Goal: Information Seeking & Learning: Learn about a topic

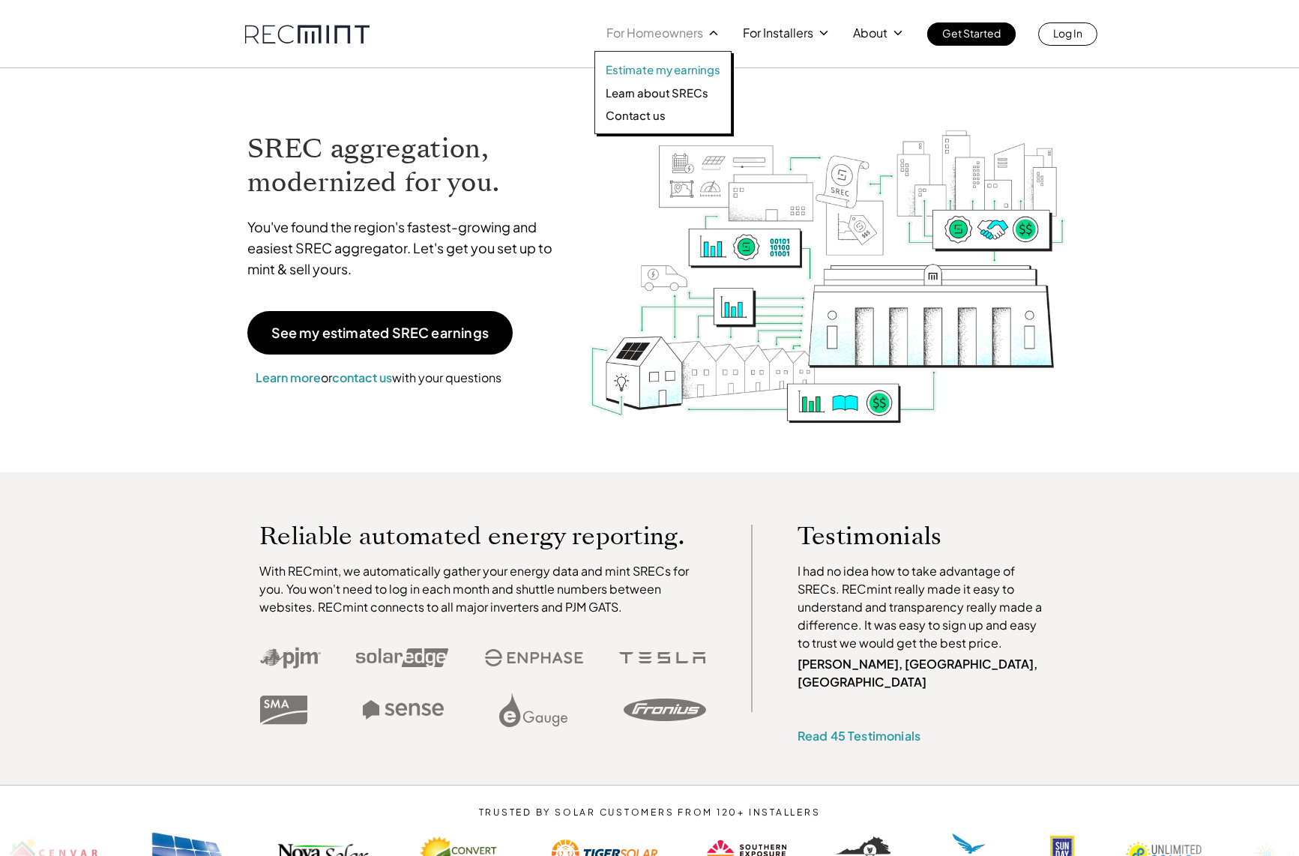
click at [673, 72] on p "Estimate my earnings" at bounding box center [663, 69] width 115 height 15
click at [669, 94] on p "Learn about SRECs" at bounding box center [657, 92] width 102 height 15
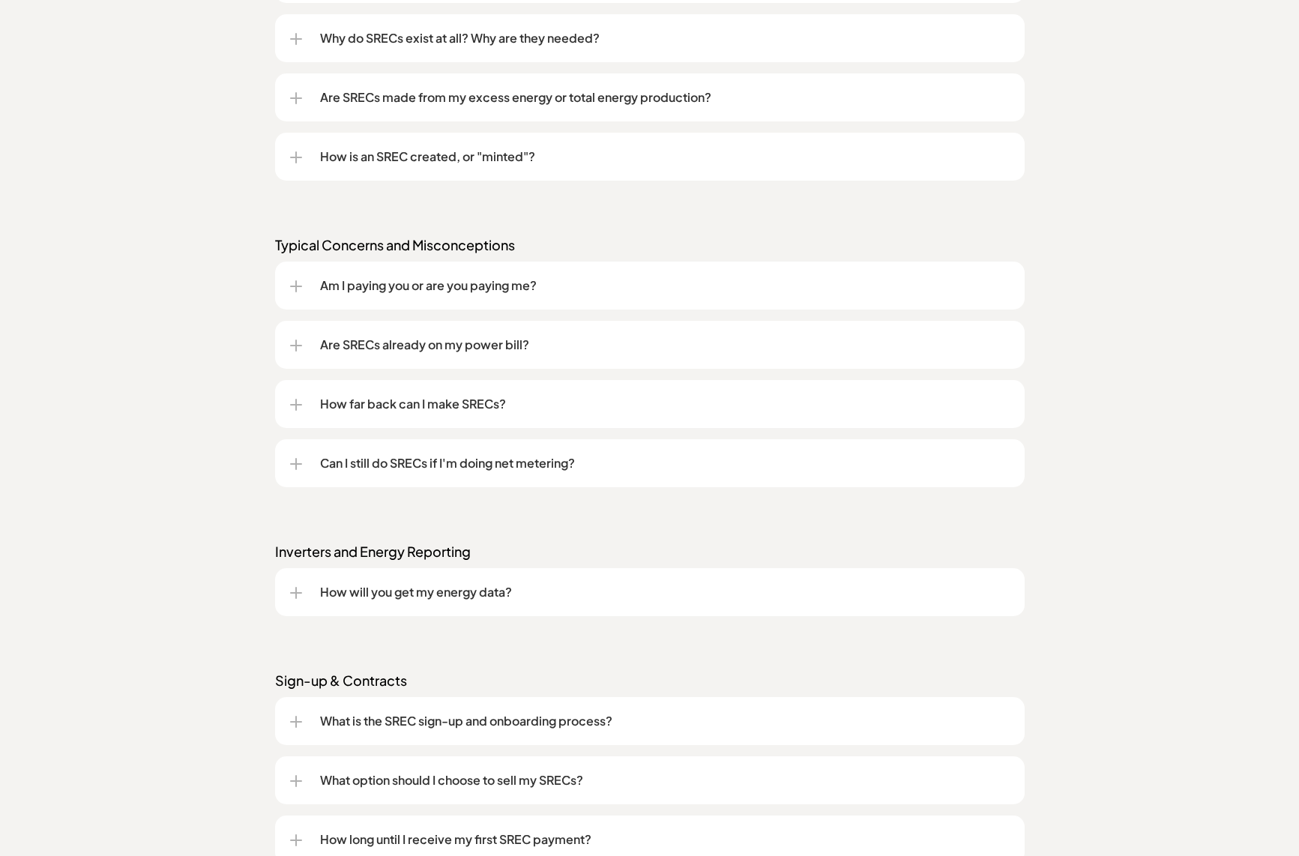
scroll to position [1425, 0]
drag, startPoint x: 515, startPoint y: 390, endPoint x: 508, endPoint y: 400, distance: 12.9
click at [508, 400] on div "How far back can I make SRECs?" at bounding box center [650, 403] width 720 height 48
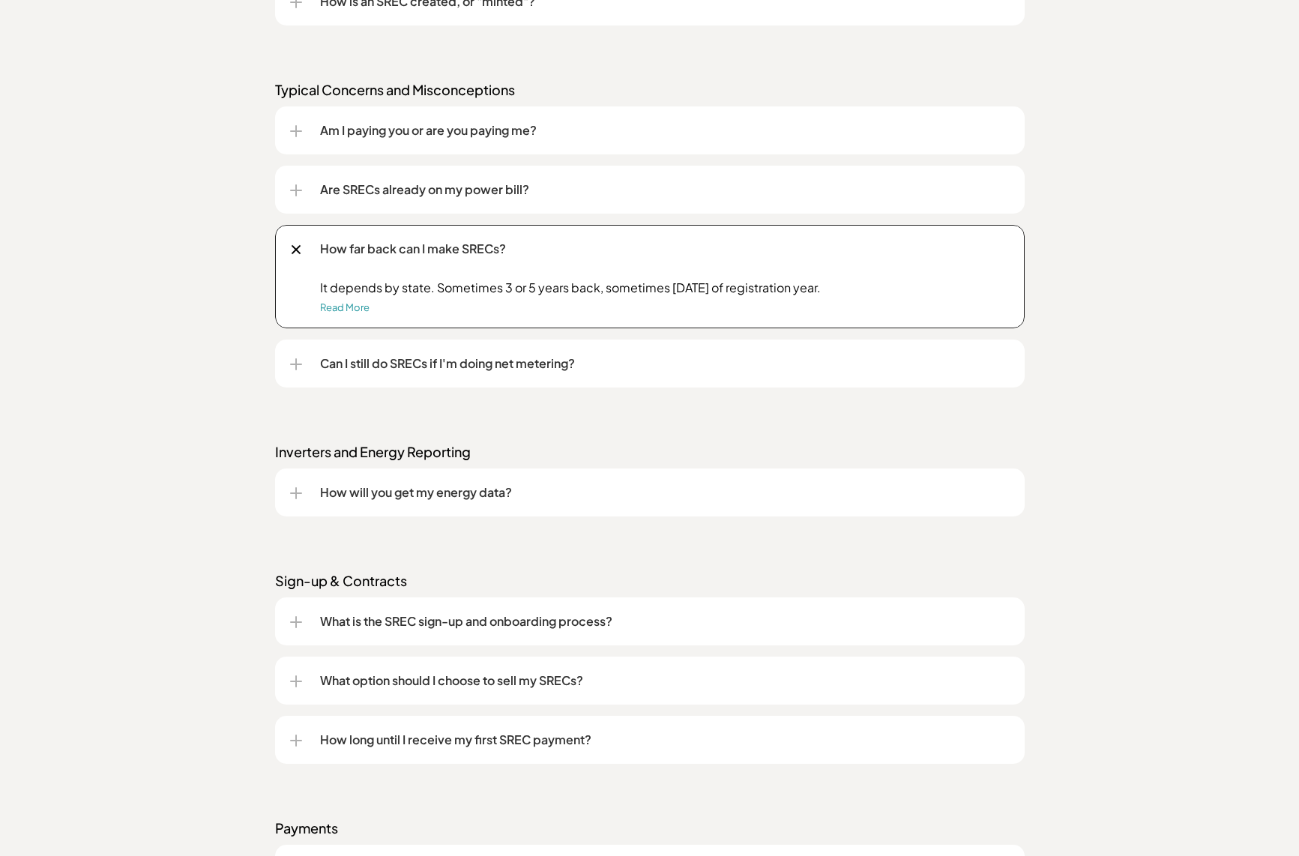
scroll to position [1649, 0]
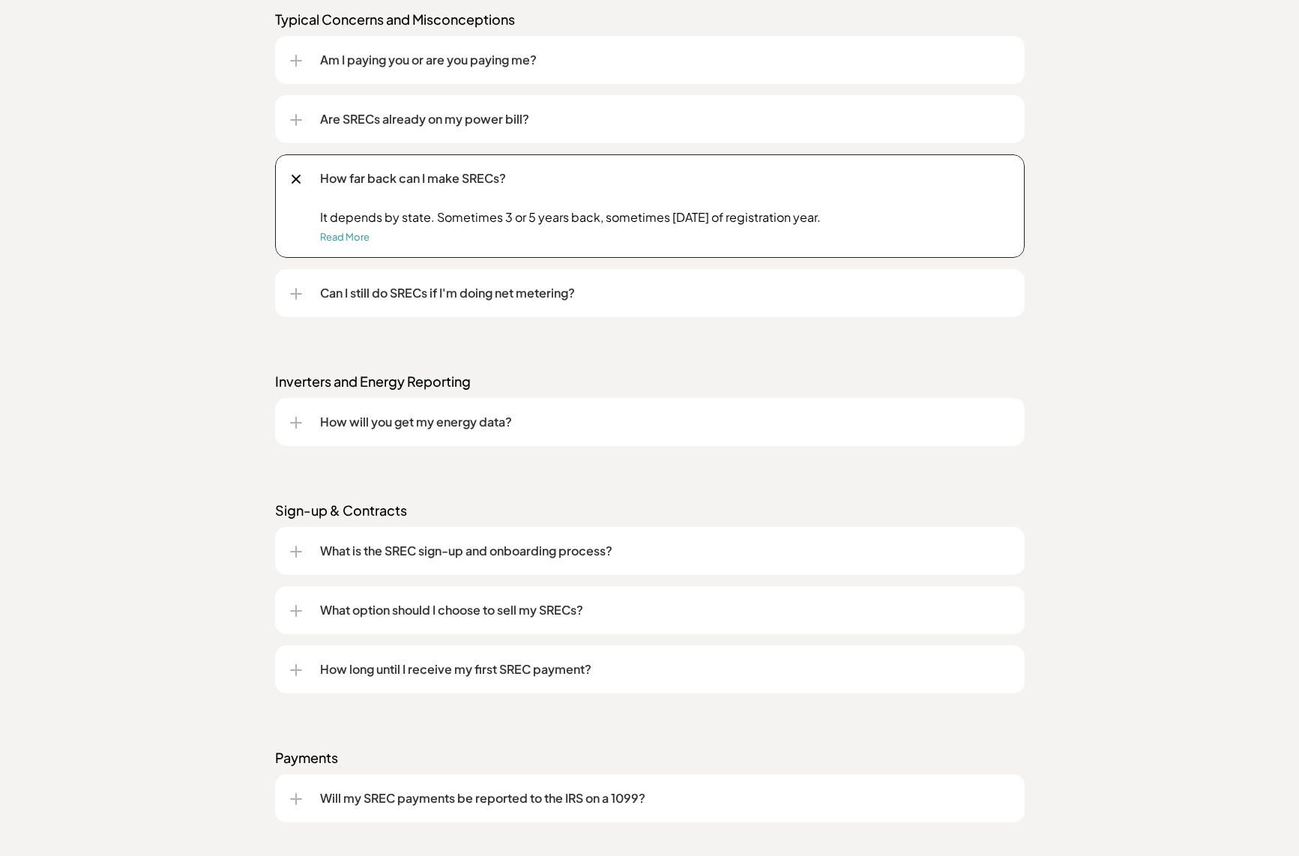
click at [527, 283] on div "Can I still do SRECs if I'm doing net metering?" at bounding box center [650, 293] width 720 height 48
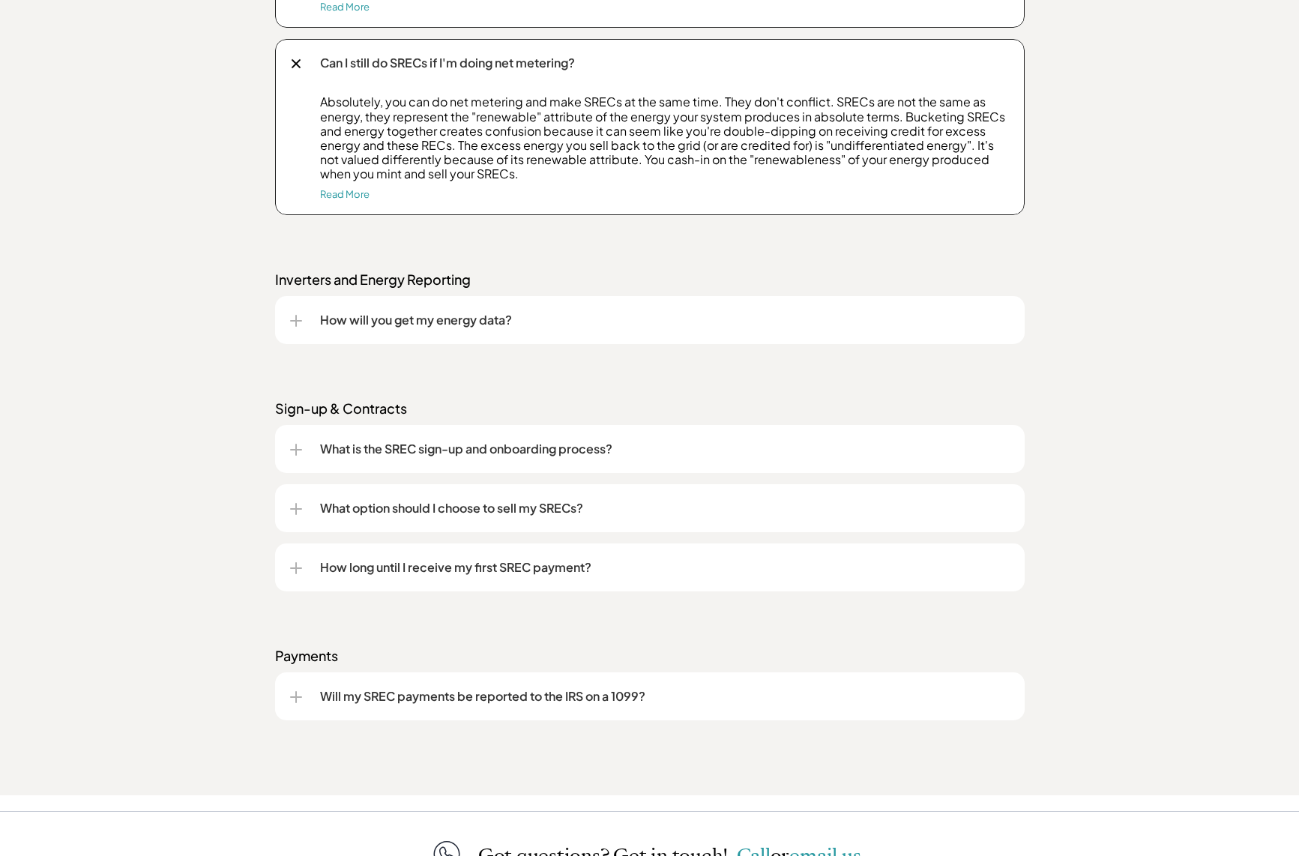
scroll to position [1949, 0]
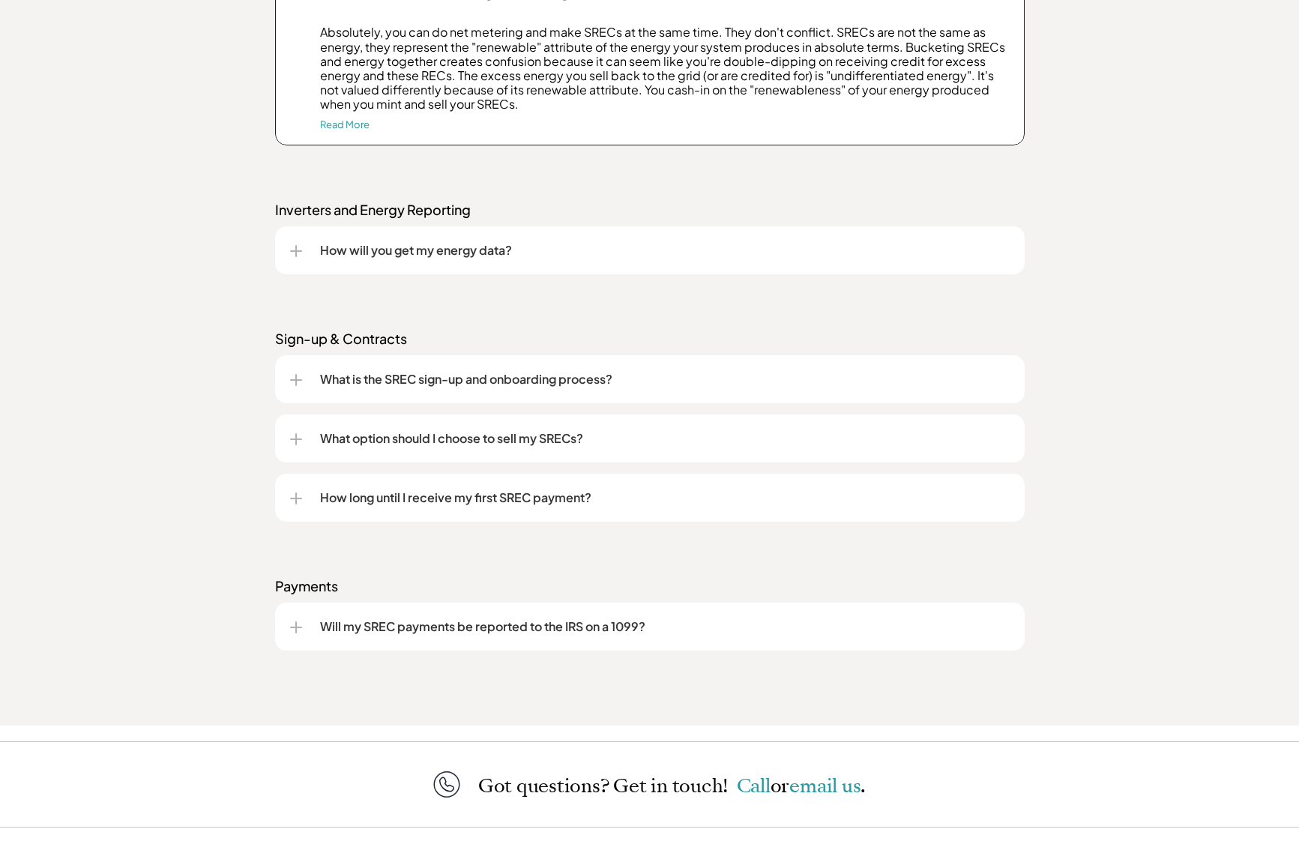
click at [610, 378] on p "What is the SREC sign-up and onboarding process?" at bounding box center [665, 379] width 690 height 18
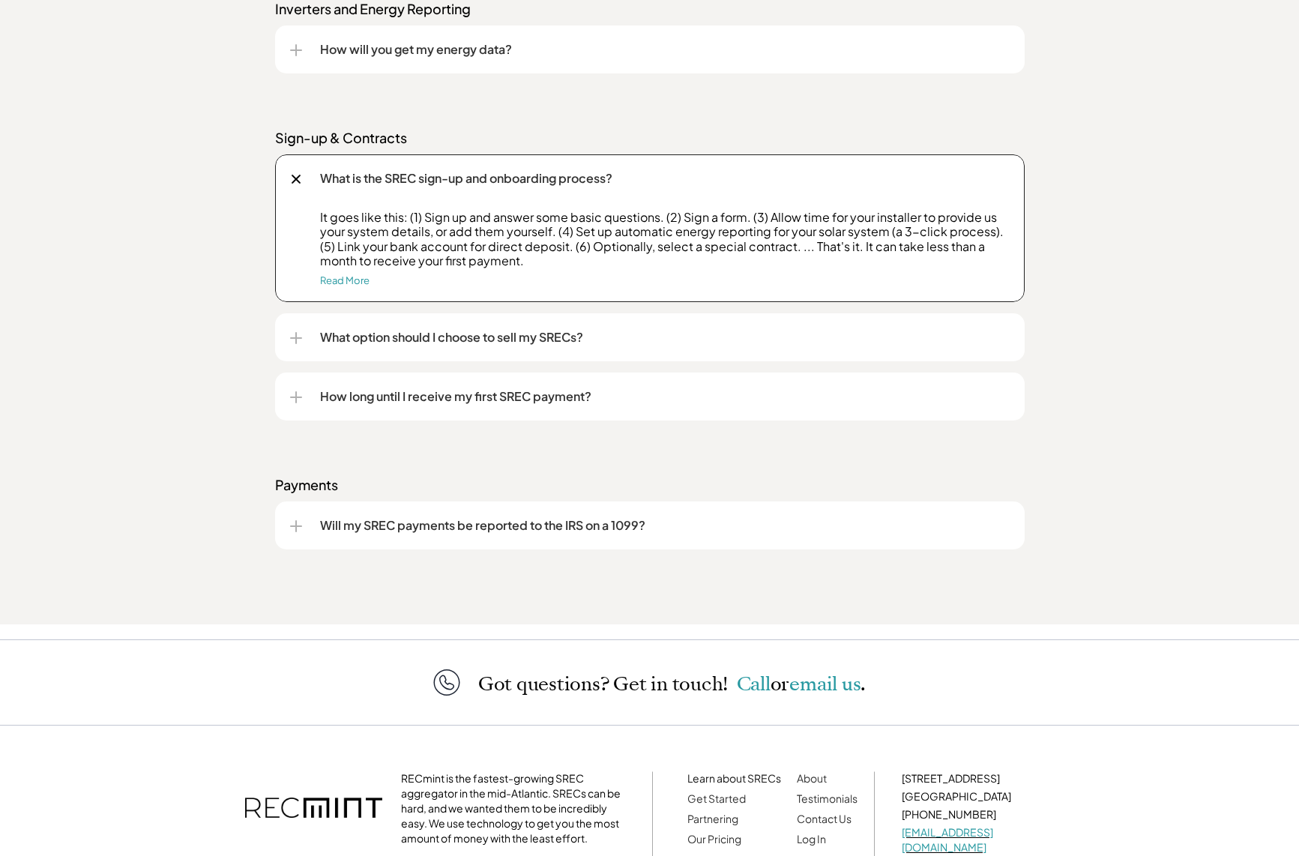
scroll to position [2174, 0]
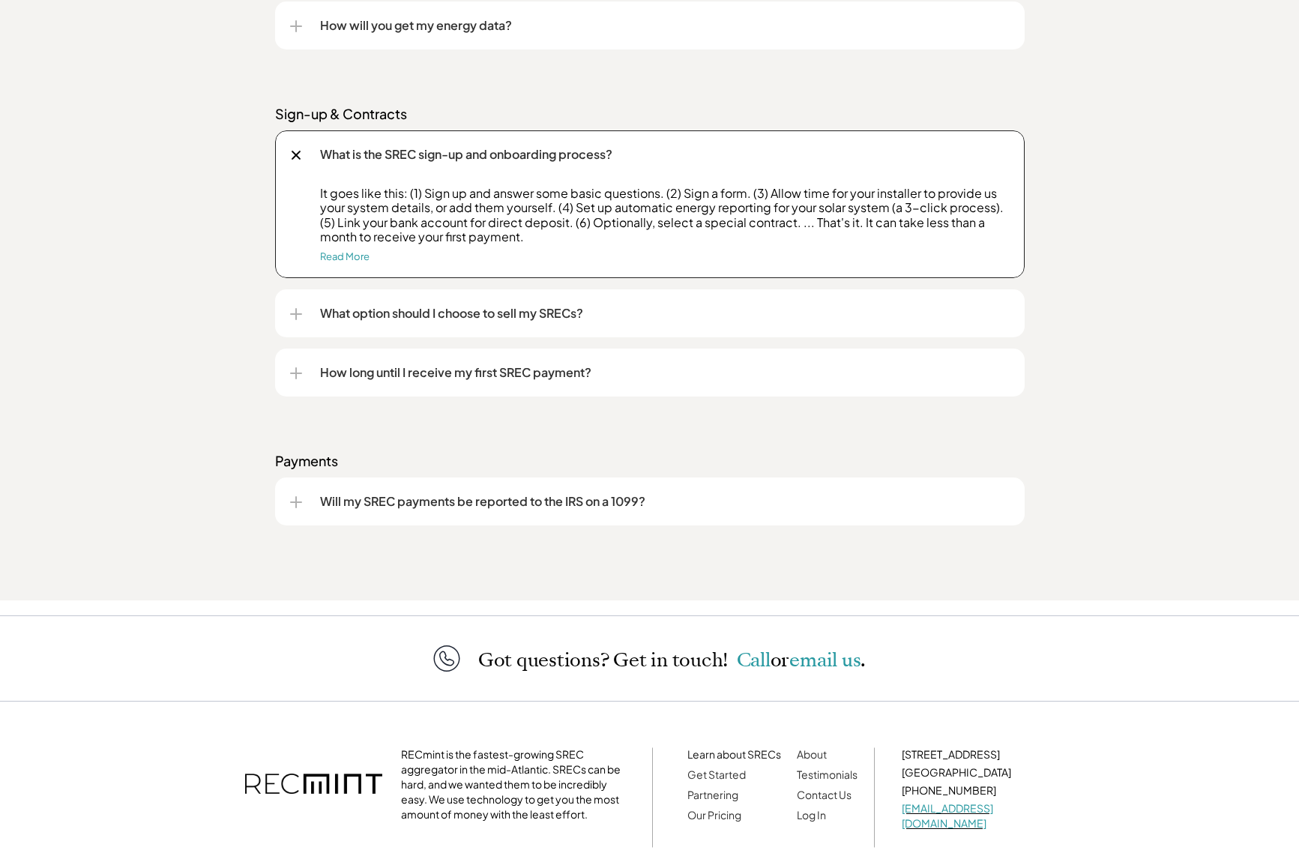
click at [521, 310] on p "What option should I choose to sell my SRECs?" at bounding box center [665, 313] width 690 height 18
